Goal: Information Seeking & Learning: Learn about a topic

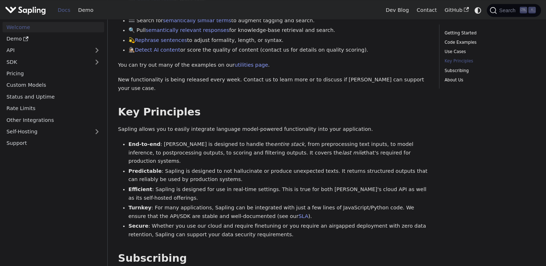
scroll to position [368, 0]
click at [88, 47] on link "API" at bounding box center [46, 50] width 87 height 10
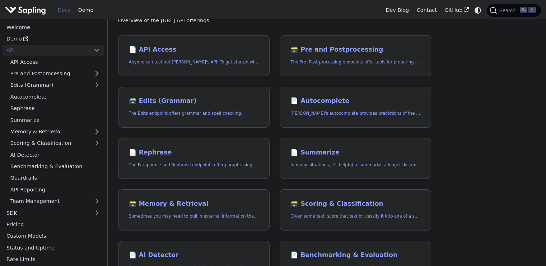
scroll to position [50, 0]
click at [252, 148] on link "📄️ Rephrase The Paraphrase and Rephrase endpoints offer paraphrasing for partic…" at bounding box center [194, 158] width 152 height 41
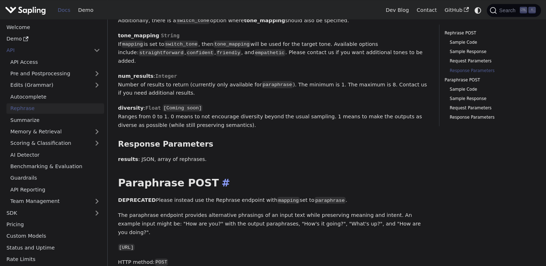
scroll to position [748, 0]
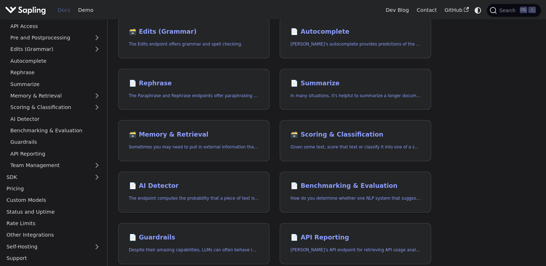
scroll to position [193, 0]
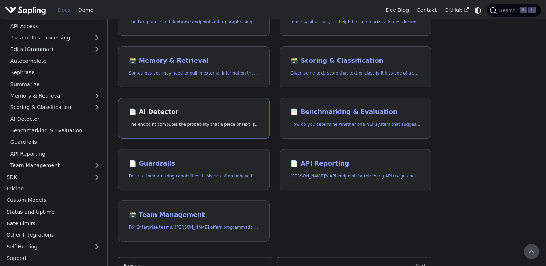
click at [251, 128] on link "📄️ AI Detector The endpoint computes the probability that a piece of text is AI…" at bounding box center [194, 118] width 152 height 41
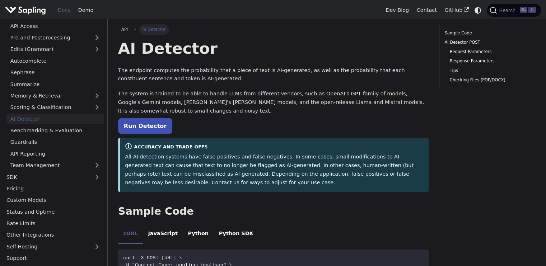
scroll to position [11, 0]
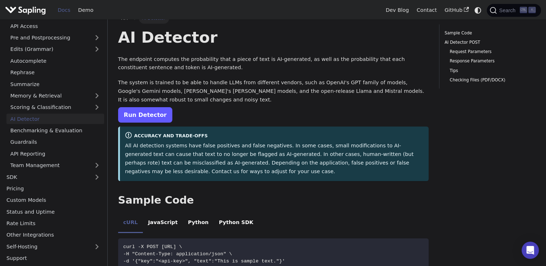
click at [142, 113] on link "Run Detector" at bounding box center [145, 114] width 54 height 15
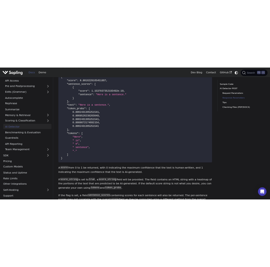
scroll to position [656, 0]
